Goal: Task Accomplishment & Management: Manage account settings

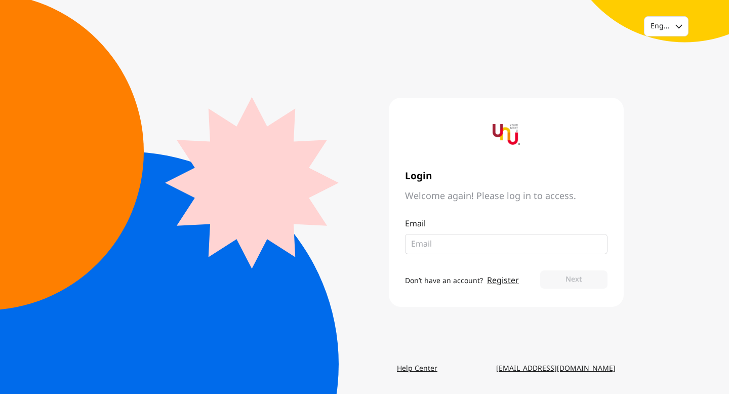
click at [492, 235] on fieldset at bounding box center [506, 244] width 203 height 20
click at [663, 30] on div "English" at bounding box center [665, 26] width 28 height 10
click at [665, 131] on div "option Thai focused, 2 of 2. 2 results available. Use Up and Down to choose opt…" at bounding box center [364, 197] width 729 height 394
click at [674, 34] on div "English" at bounding box center [667, 26] width 44 height 19
click at [661, 164] on div "option Thai focused, 2 of 2. 2 results available. Use Up and Down to choose opt…" at bounding box center [364, 197] width 729 height 394
